Goal: Task Accomplishment & Management: Manage account settings

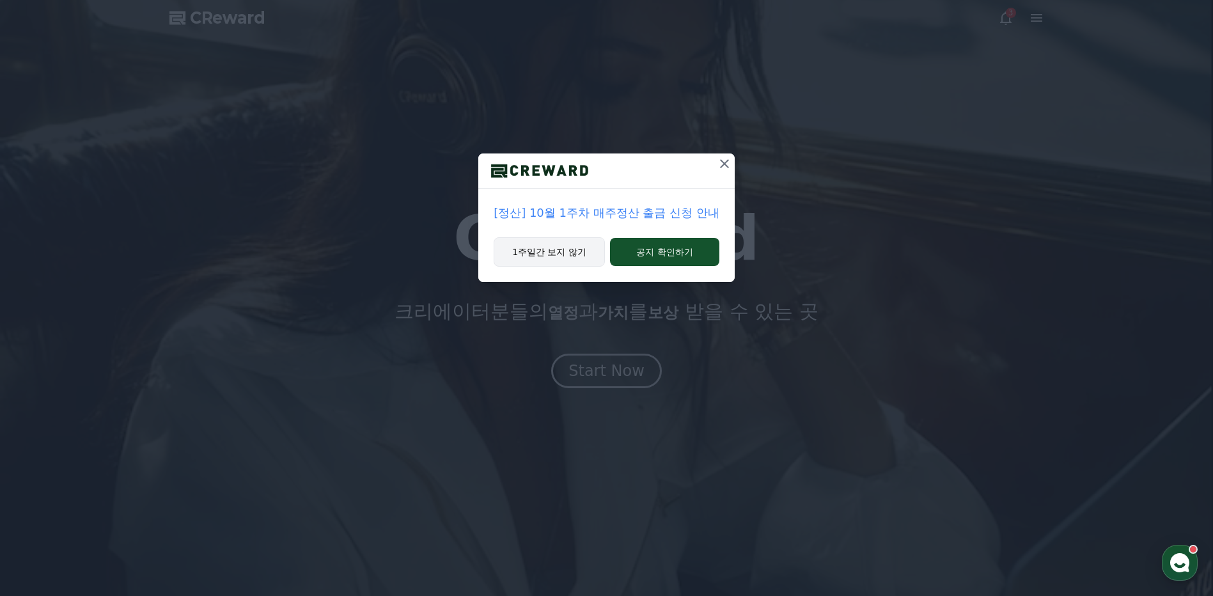
click at [577, 256] on button "1주일간 보지 않기" at bounding box center [548, 251] width 111 height 29
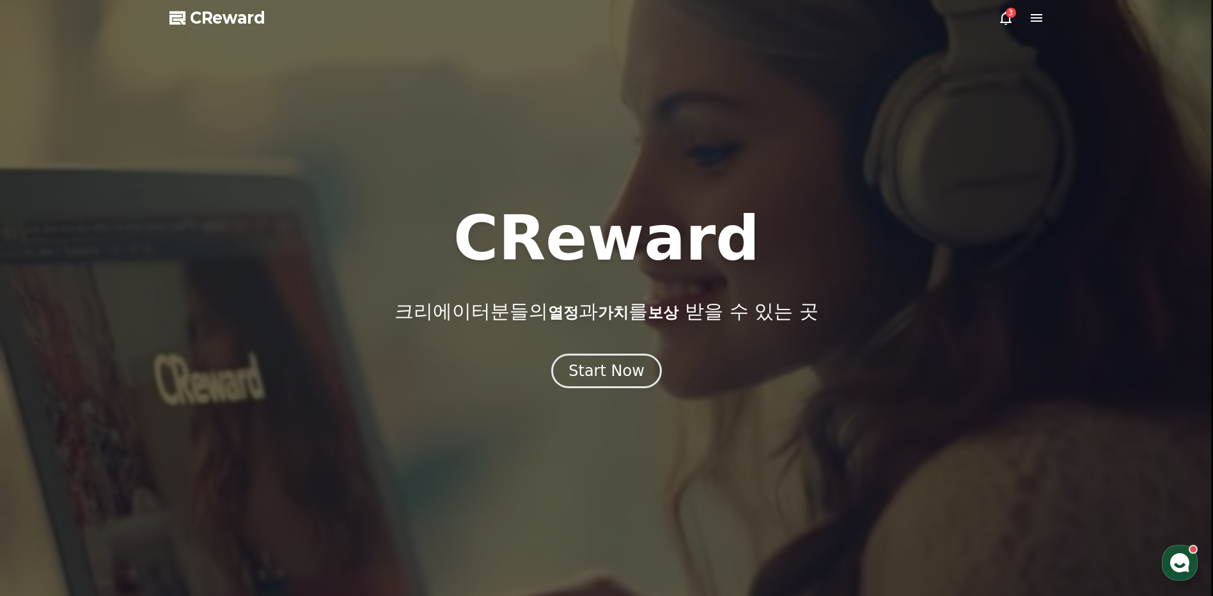
click at [1002, 18] on icon at bounding box center [1006, 18] width 12 height 13
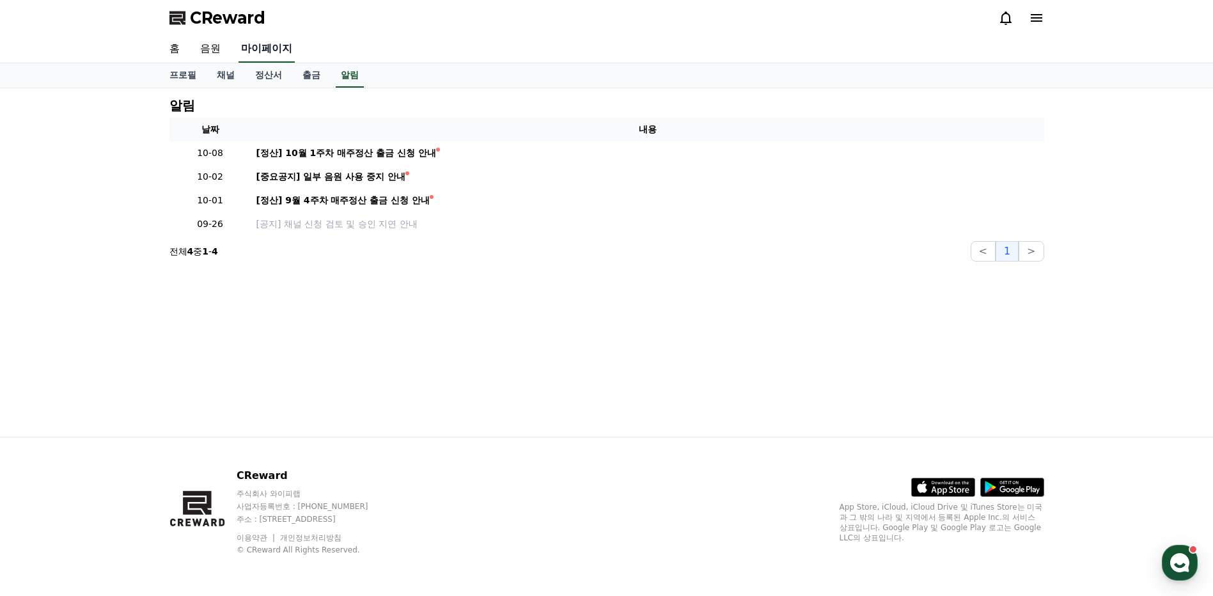
click at [258, 54] on link "마이페이지" at bounding box center [266, 49] width 56 height 27
select select "**********"
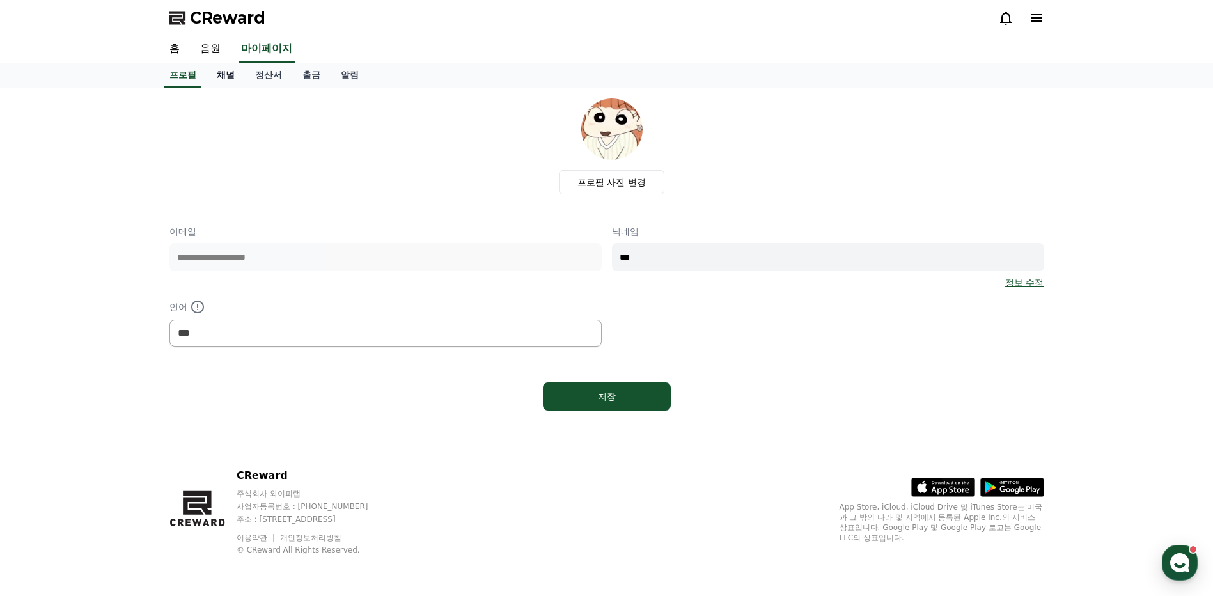
click at [236, 70] on link "채널" at bounding box center [225, 75] width 38 height 24
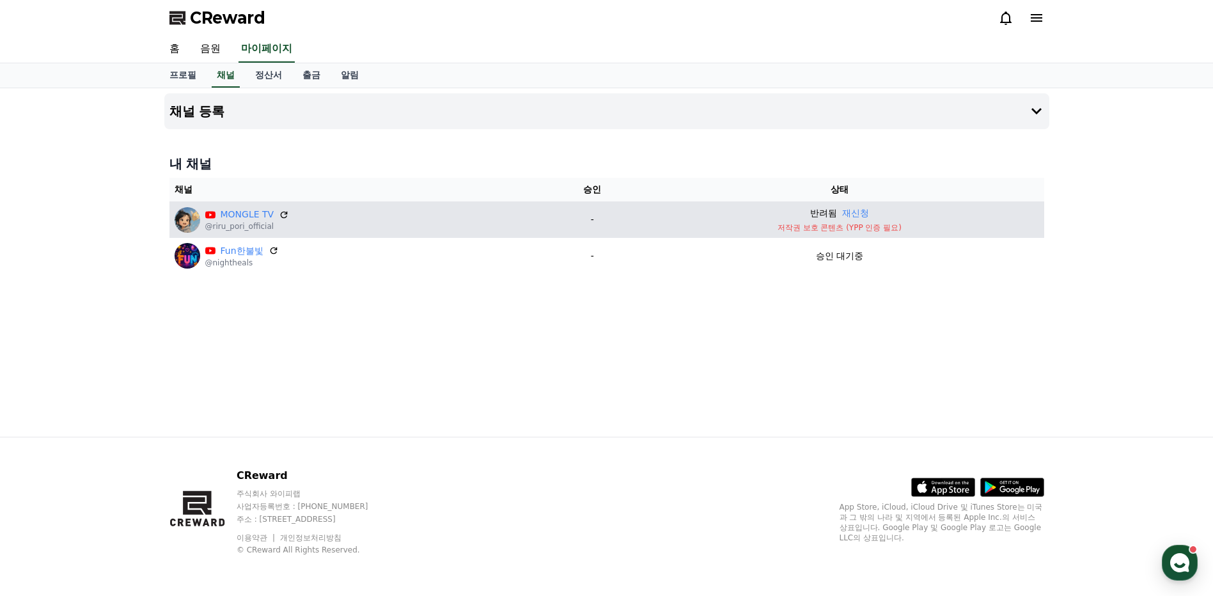
click at [910, 228] on p "저작권 보호 콘텐츠 (YPP 인증 필요)" at bounding box center [839, 227] width 398 height 10
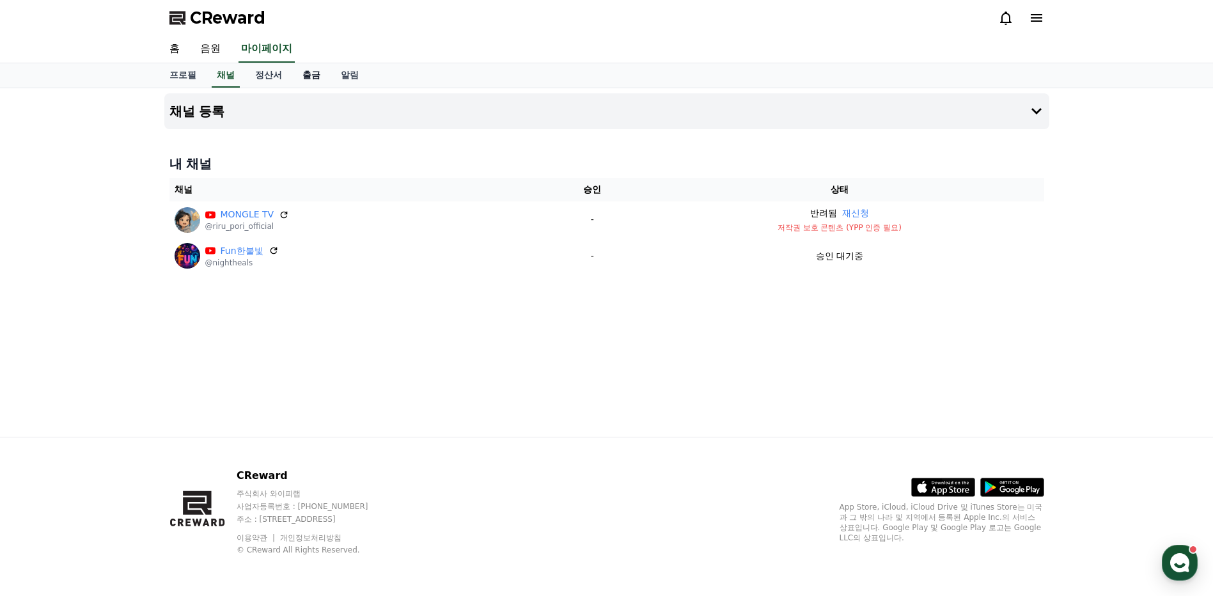
click at [302, 75] on link "출금" at bounding box center [311, 75] width 38 height 24
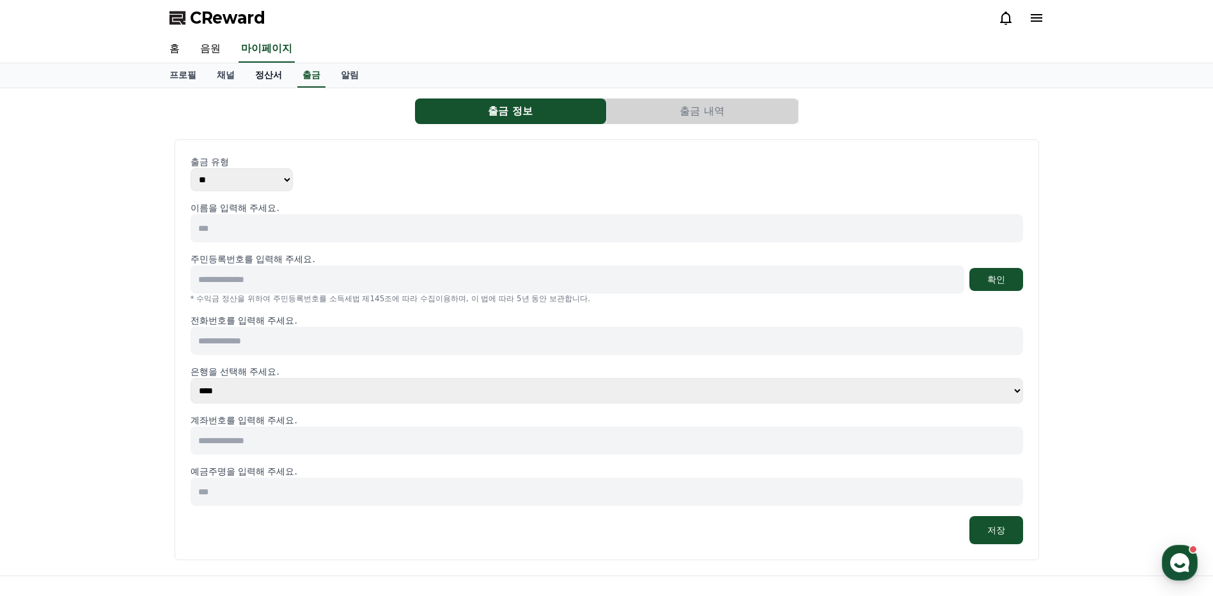
click at [278, 77] on link "정산서" at bounding box center [268, 75] width 47 height 24
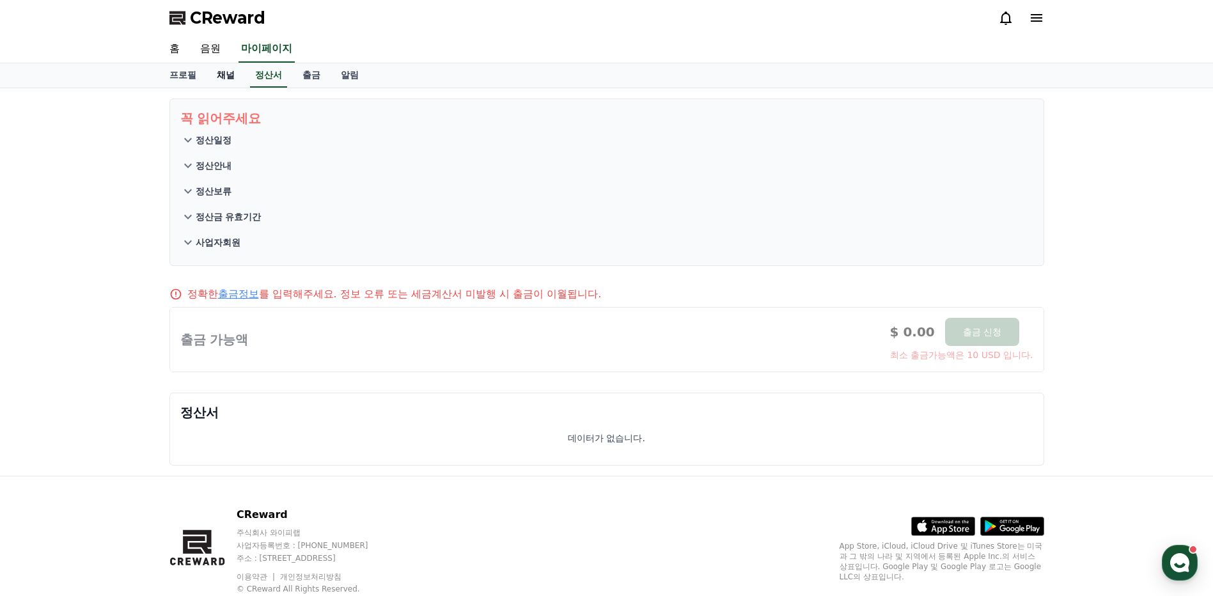
click at [224, 84] on link "채널" at bounding box center [225, 75] width 38 height 24
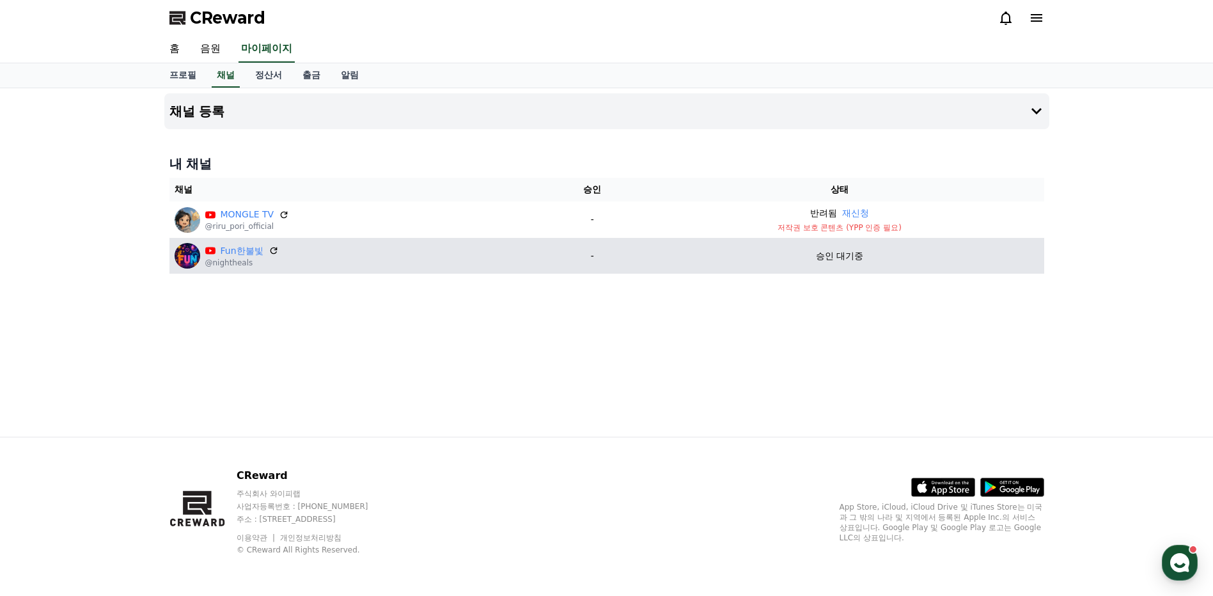
click at [833, 256] on p "승인 대기중" at bounding box center [839, 255] width 47 height 13
click at [681, 260] on div "승인 대기중" at bounding box center [839, 255] width 398 height 13
